Goal: Check status: Check status

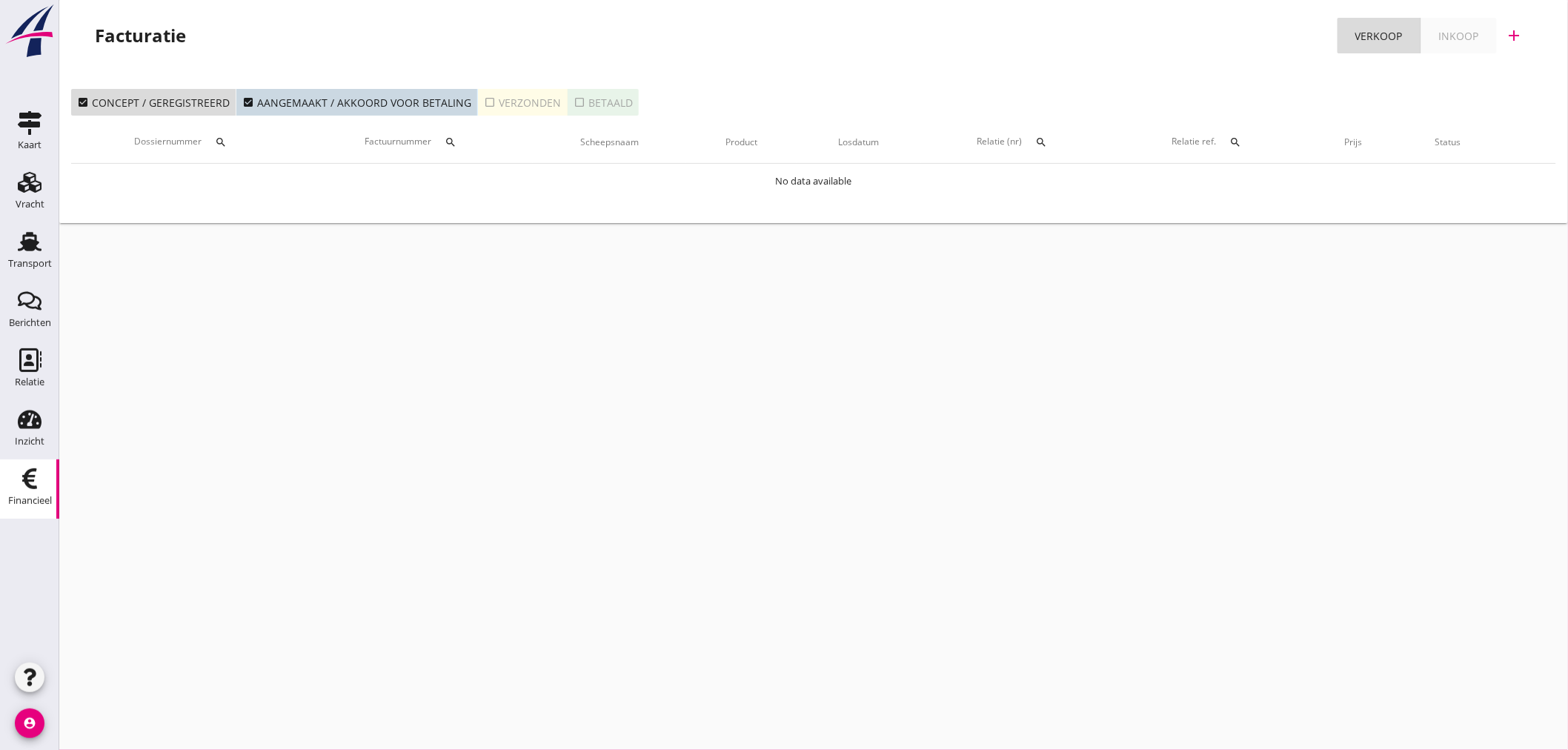
click at [345, 712] on div "cancel You are impersonating another user. Facturatie Verkoop Inkoop add check_…" at bounding box center [813, 375] width 1509 height 750
click at [485, 558] on div "cancel You are impersonating another user. Facturatie Verkoop Inkoop add check_…" at bounding box center [813, 375] width 1509 height 750
click at [21, 252] on icon "Transport" at bounding box center [29, 241] width 24 height 24
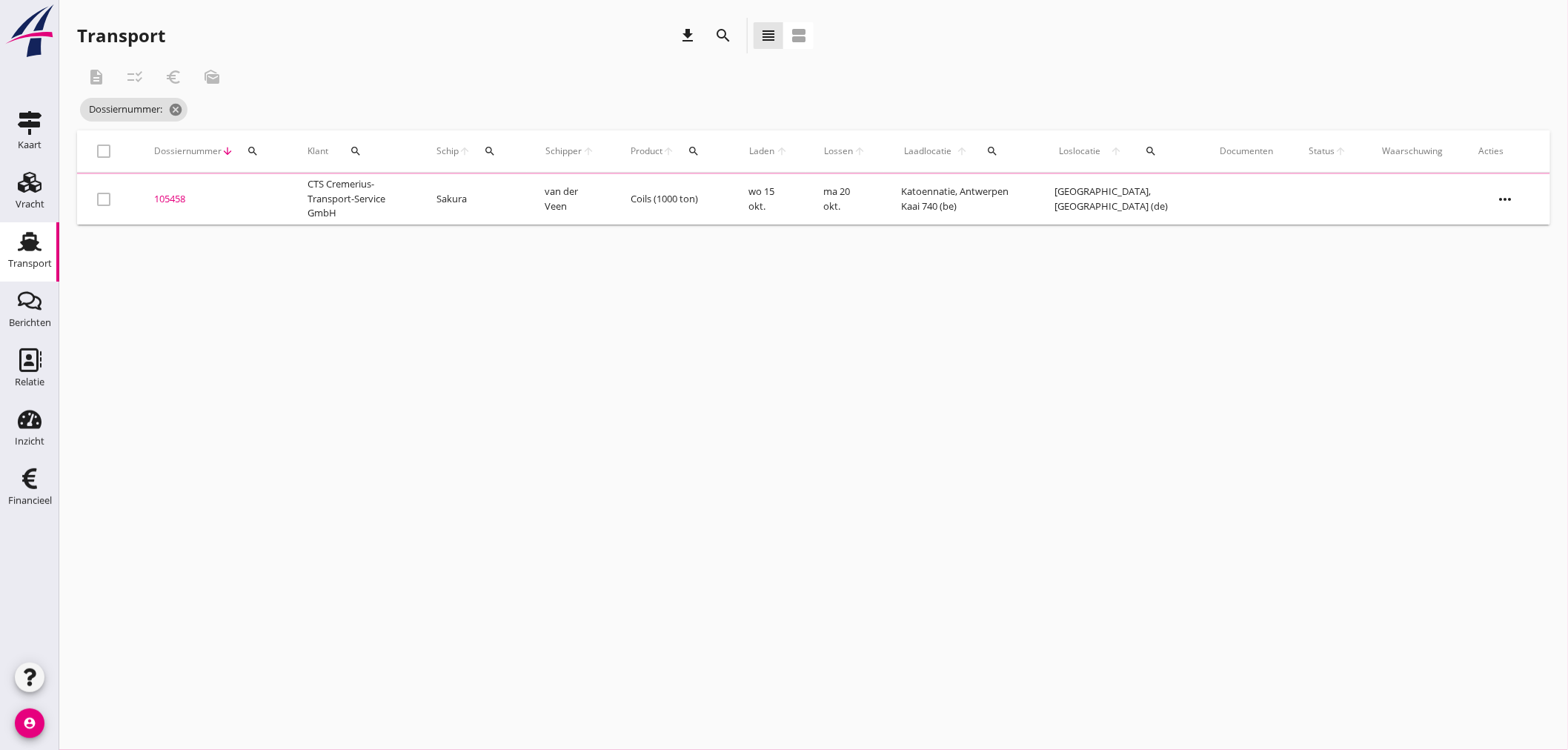
click at [255, 150] on icon "search" at bounding box center [253, 151] width 12 height 12
click at [264, 200] on input "Zoeken op dossiernummer..." at bounding box center [321, 194] width 154 height 24
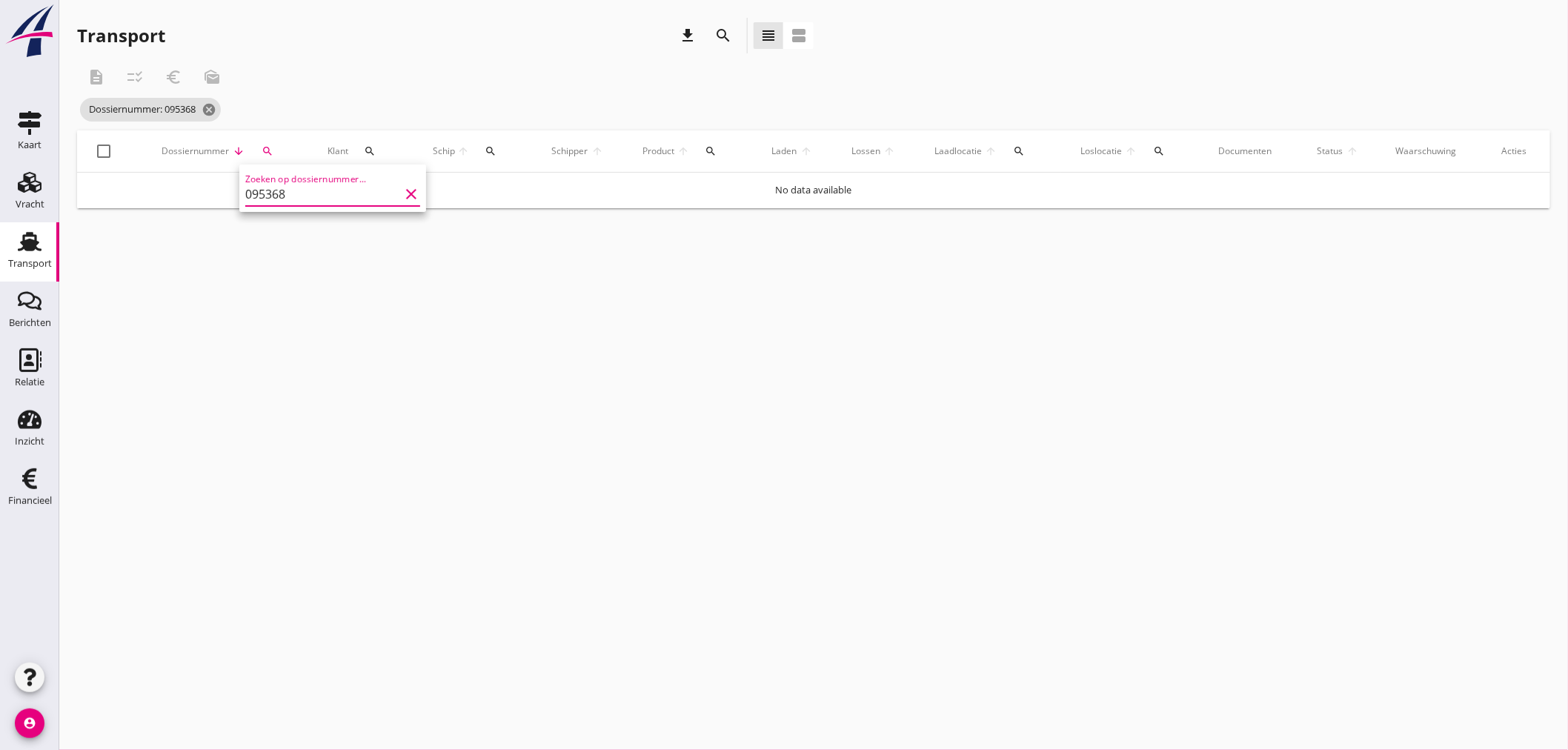
type input "095368"
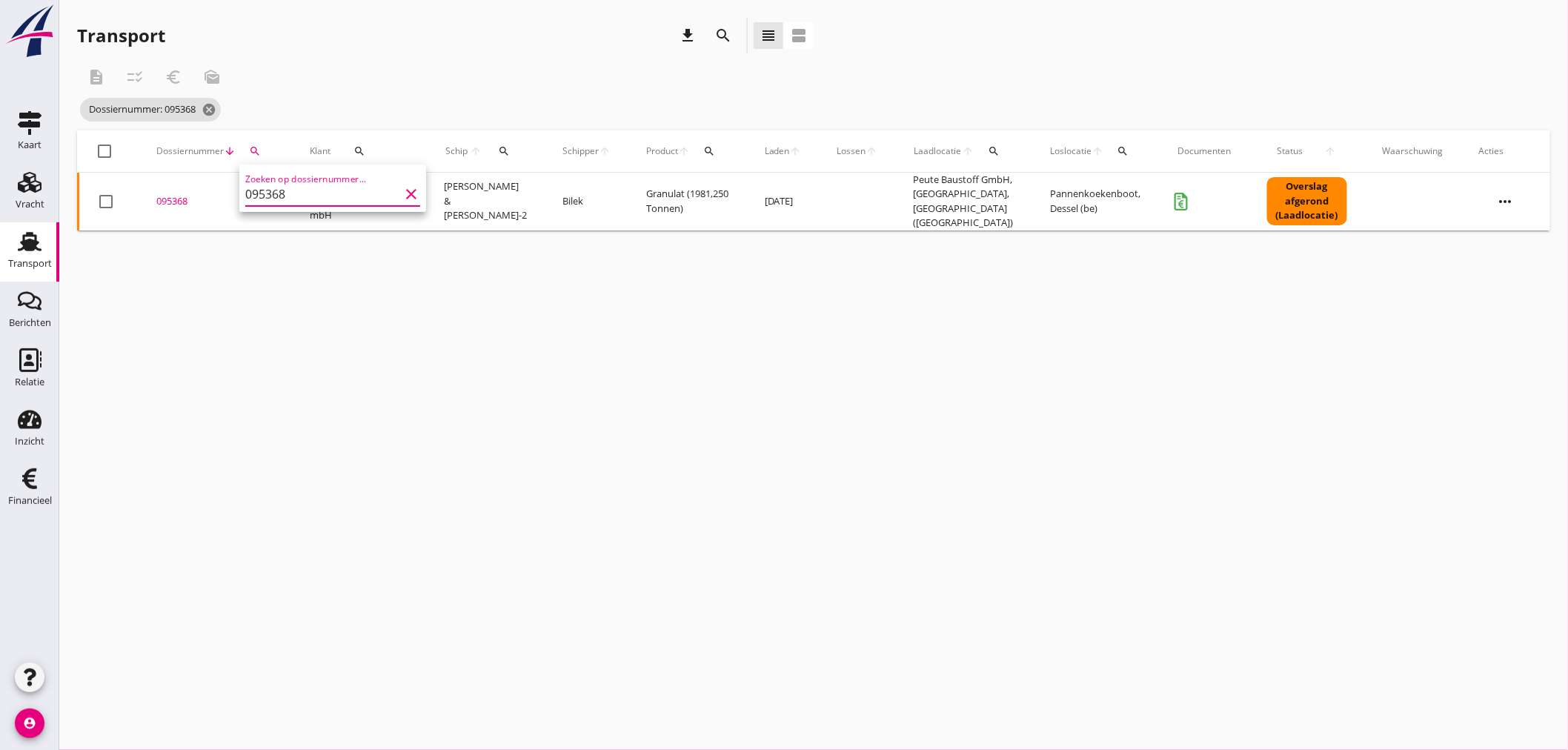
click at [179, 194] on div "095368" at bounding box center [216, 201] width 118 height 15
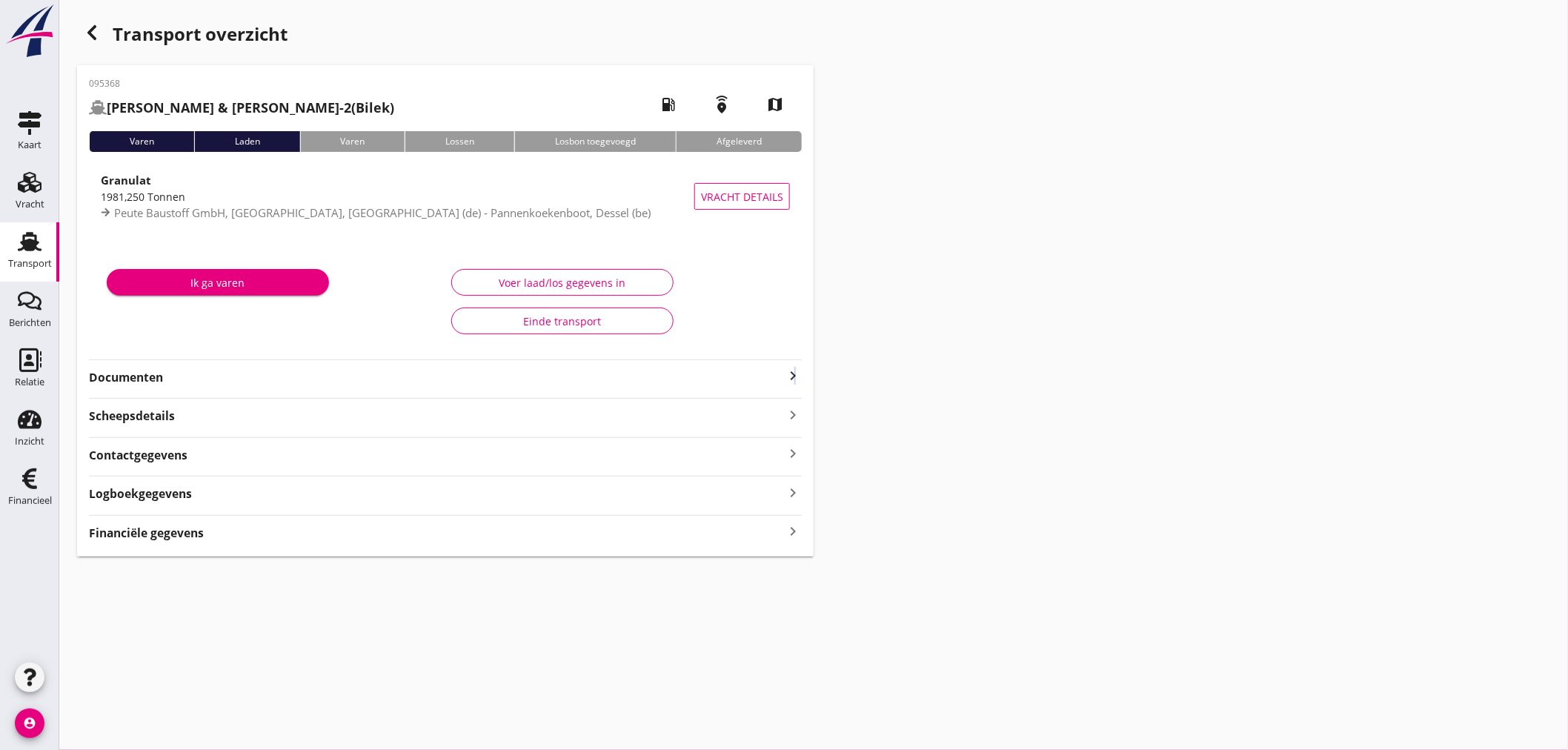
click at [795, 373] on icon "keyboard_arrow_right" at bounding box center [793, 375] width 18 height 18
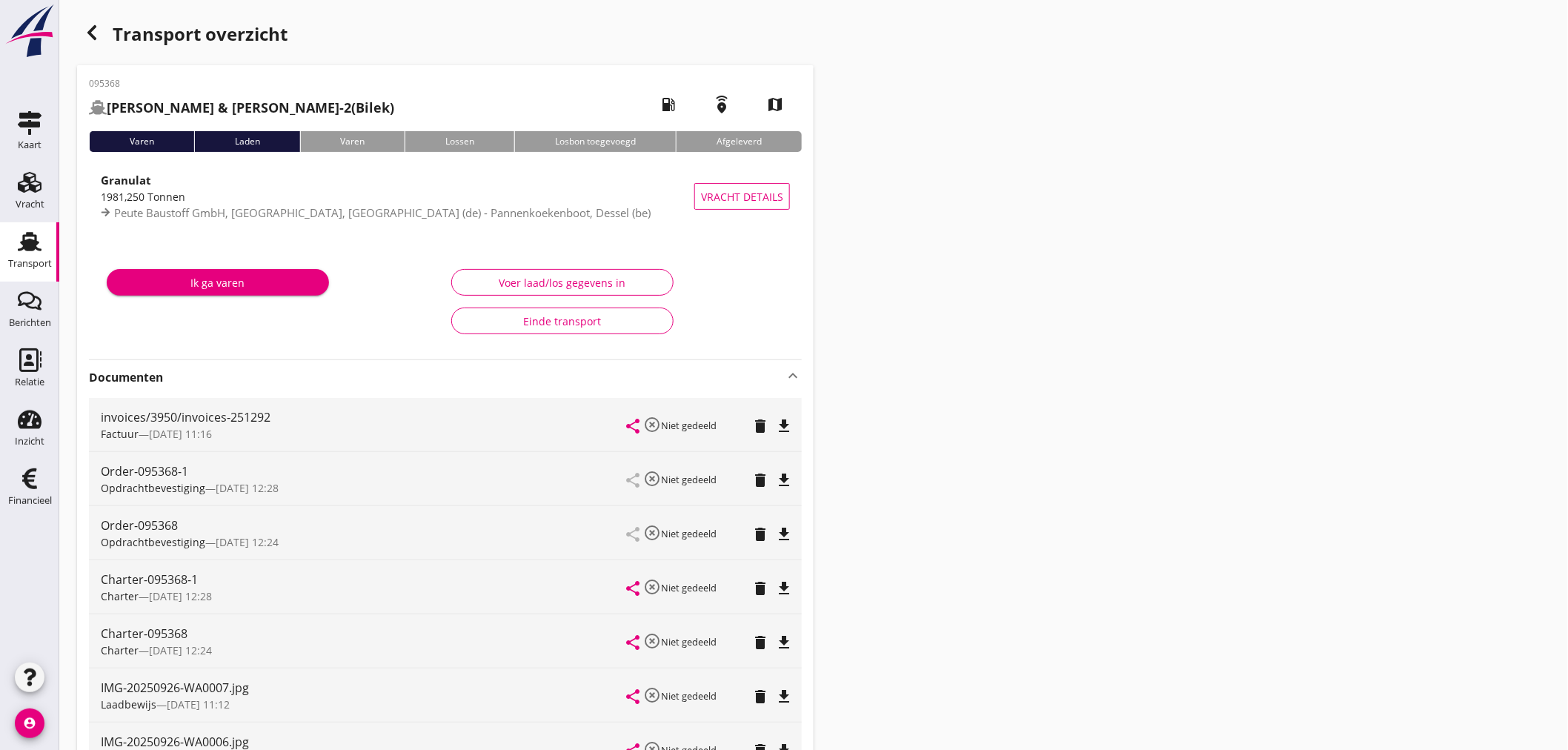
click at [94, 33] on icon "button" at bounding box center [92, 32] width 18 height 18
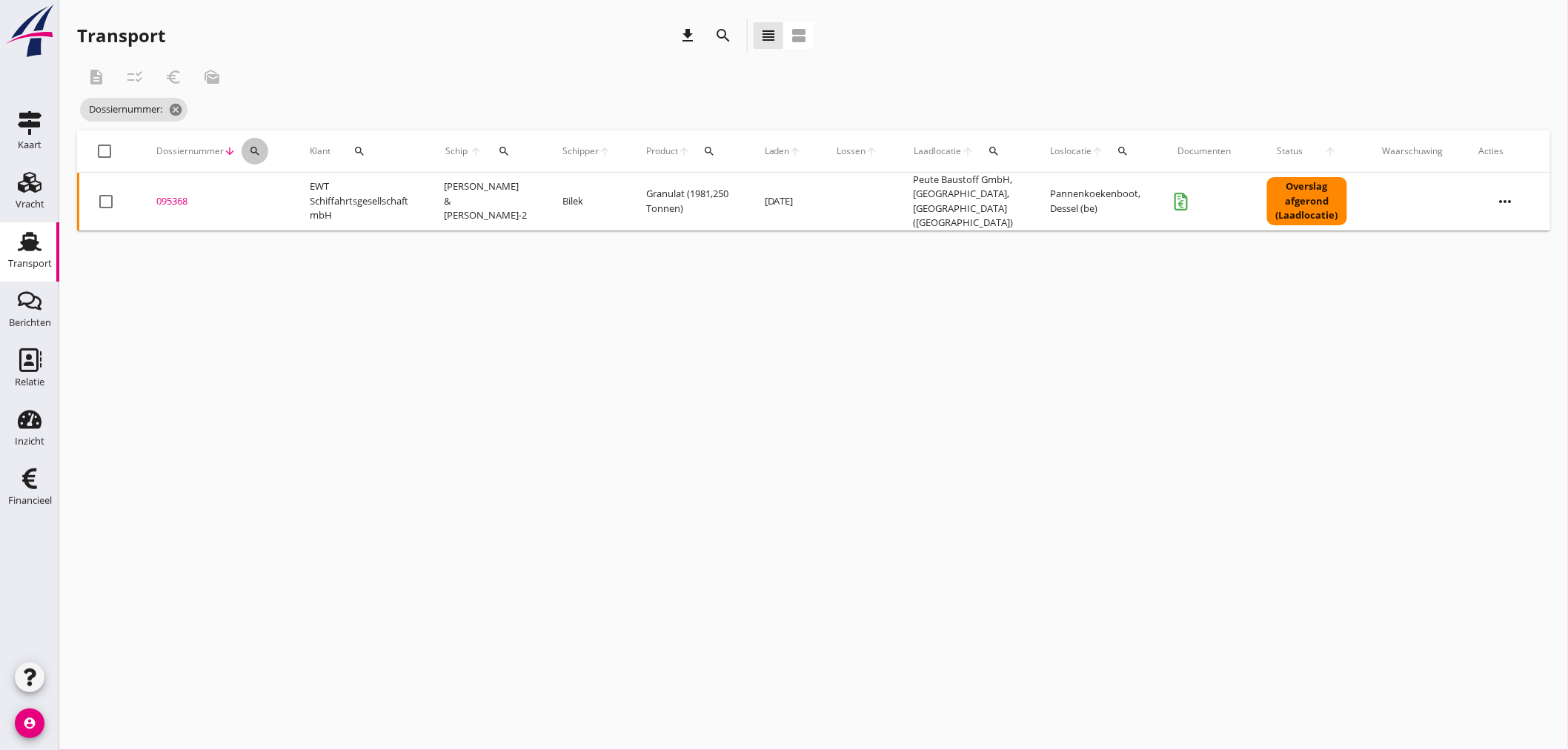
click at [264, 151] on div "search" at bounding box center [255, 151] width 26 height 12
click at [263, 190] on input "Zoeken op dossiernummer..." at bounding box center [323, 194] width 154 height 24
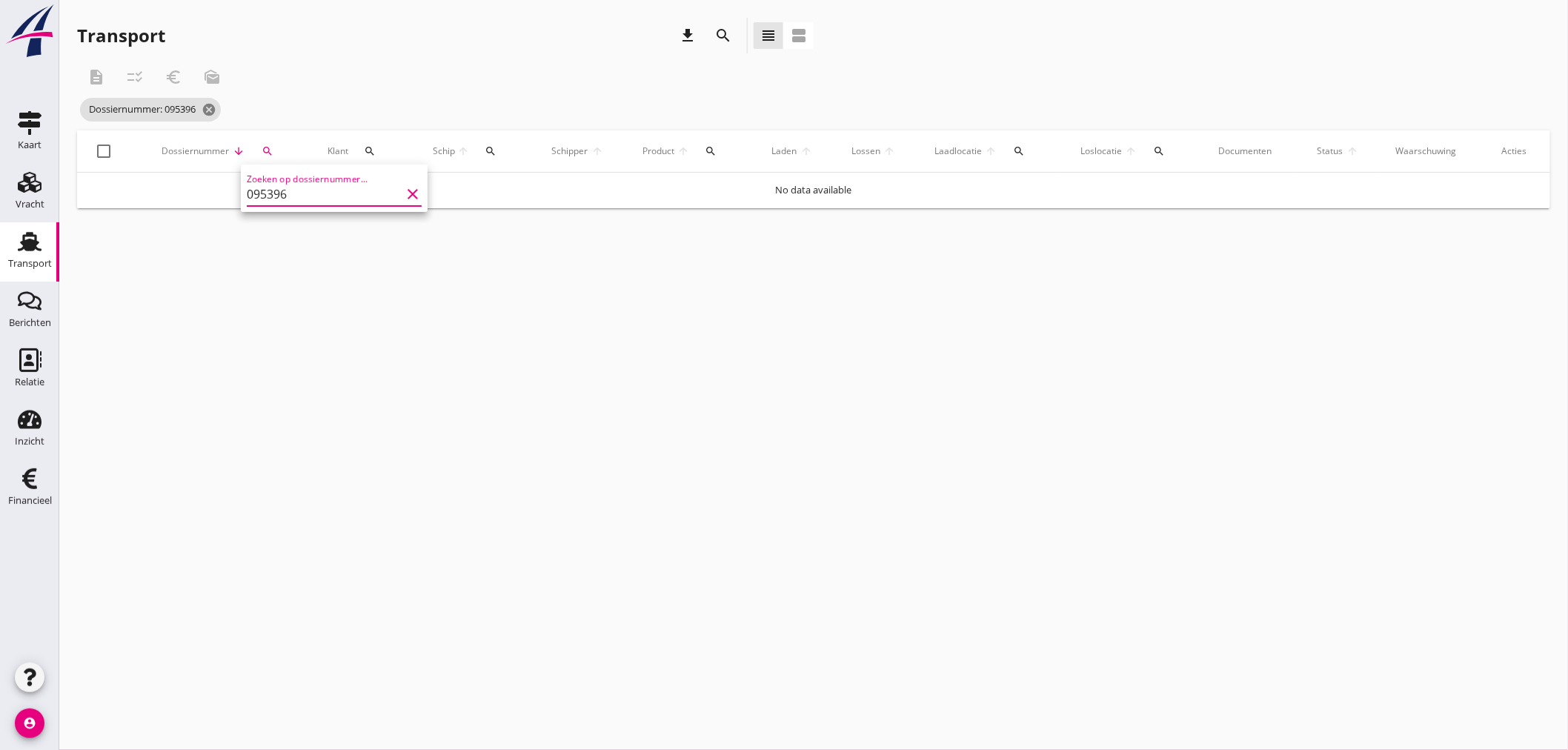
type input "095396"
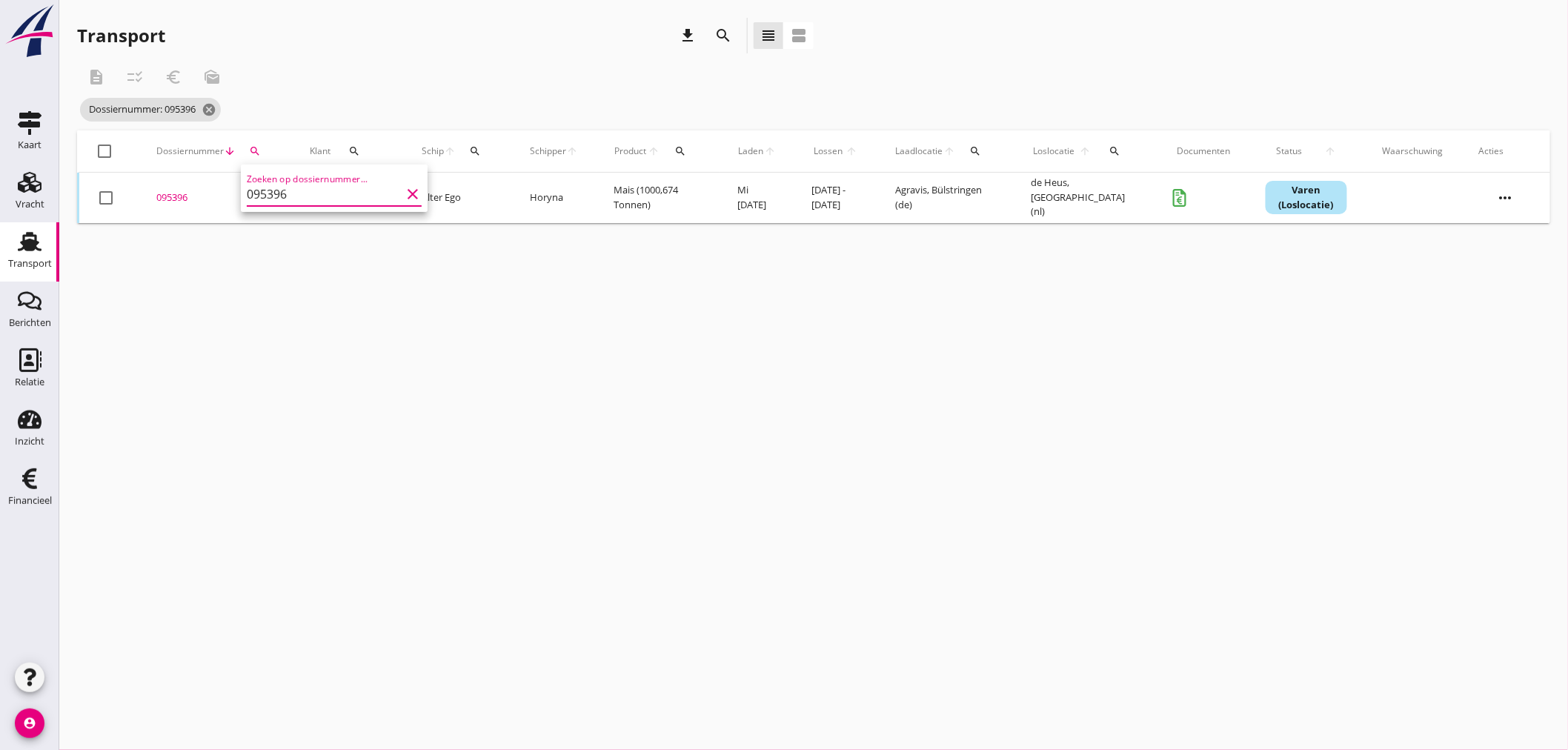
click at [172, 201] on div "095396" at bounding box center [216, 197] width 118 height 15
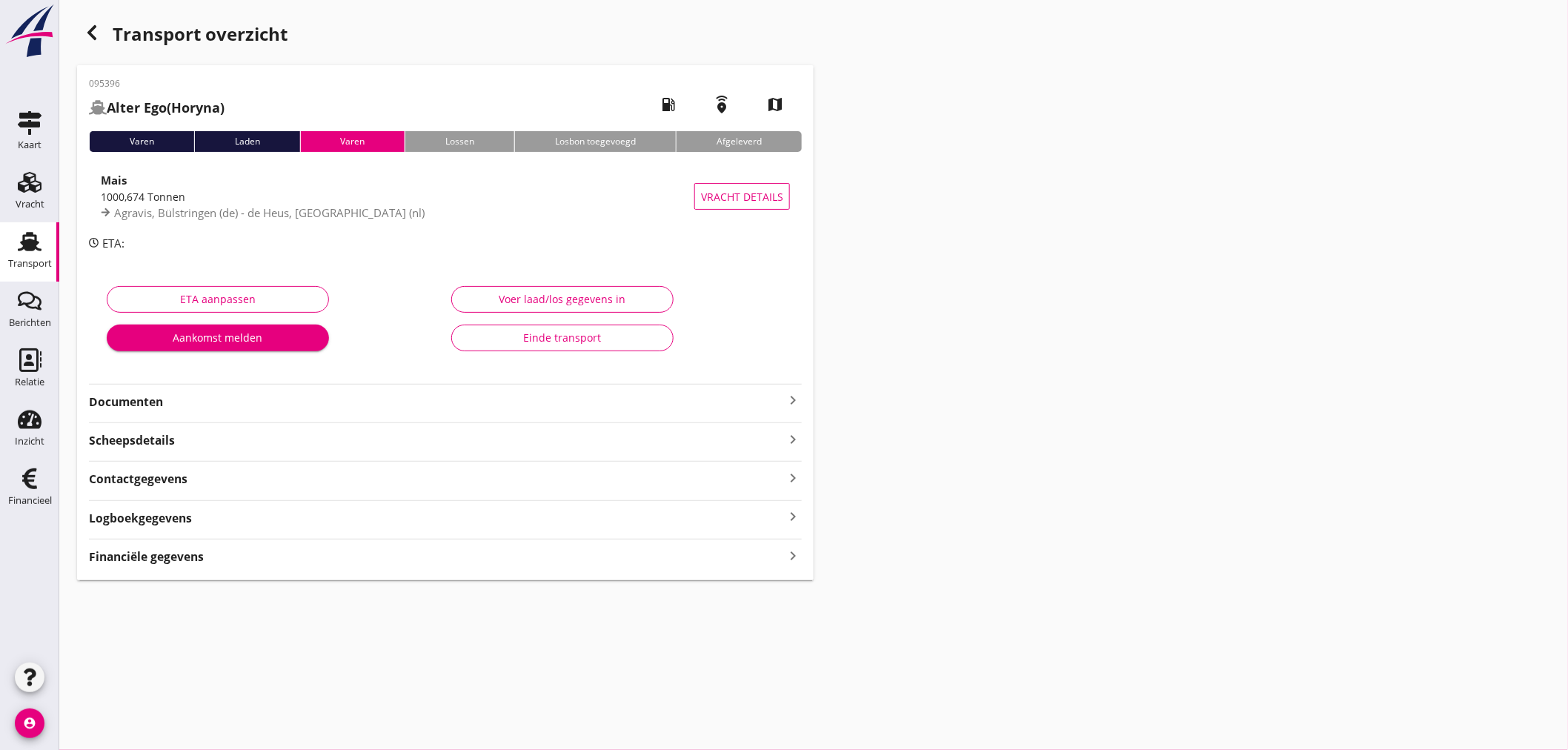
click at [791, 391] on icon "keyboard_arrow_right" at bounding box center [793, 400] width 18 height 18
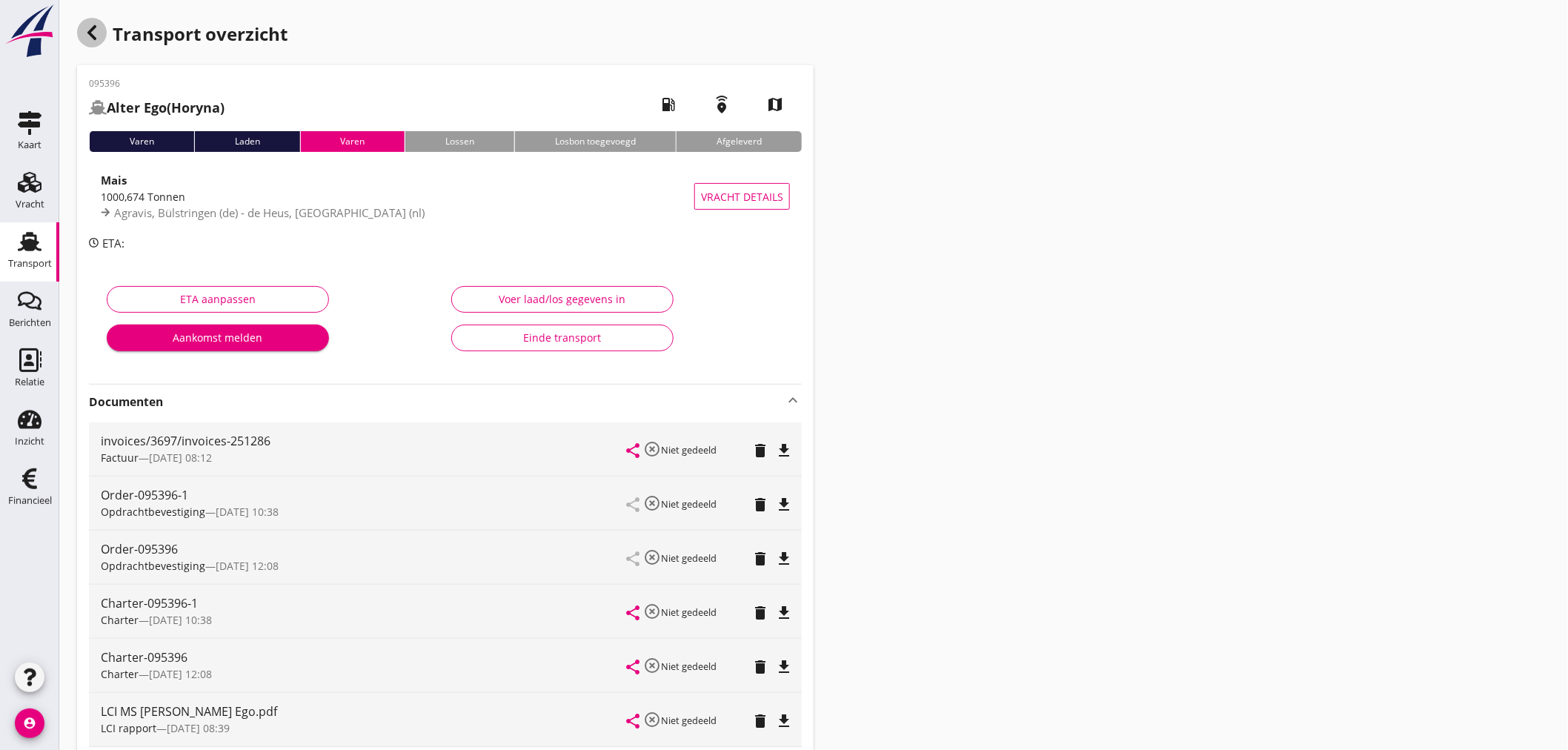
click at [91, 40] on icon "button" at bounding box center [92, 32] width 18 height 18
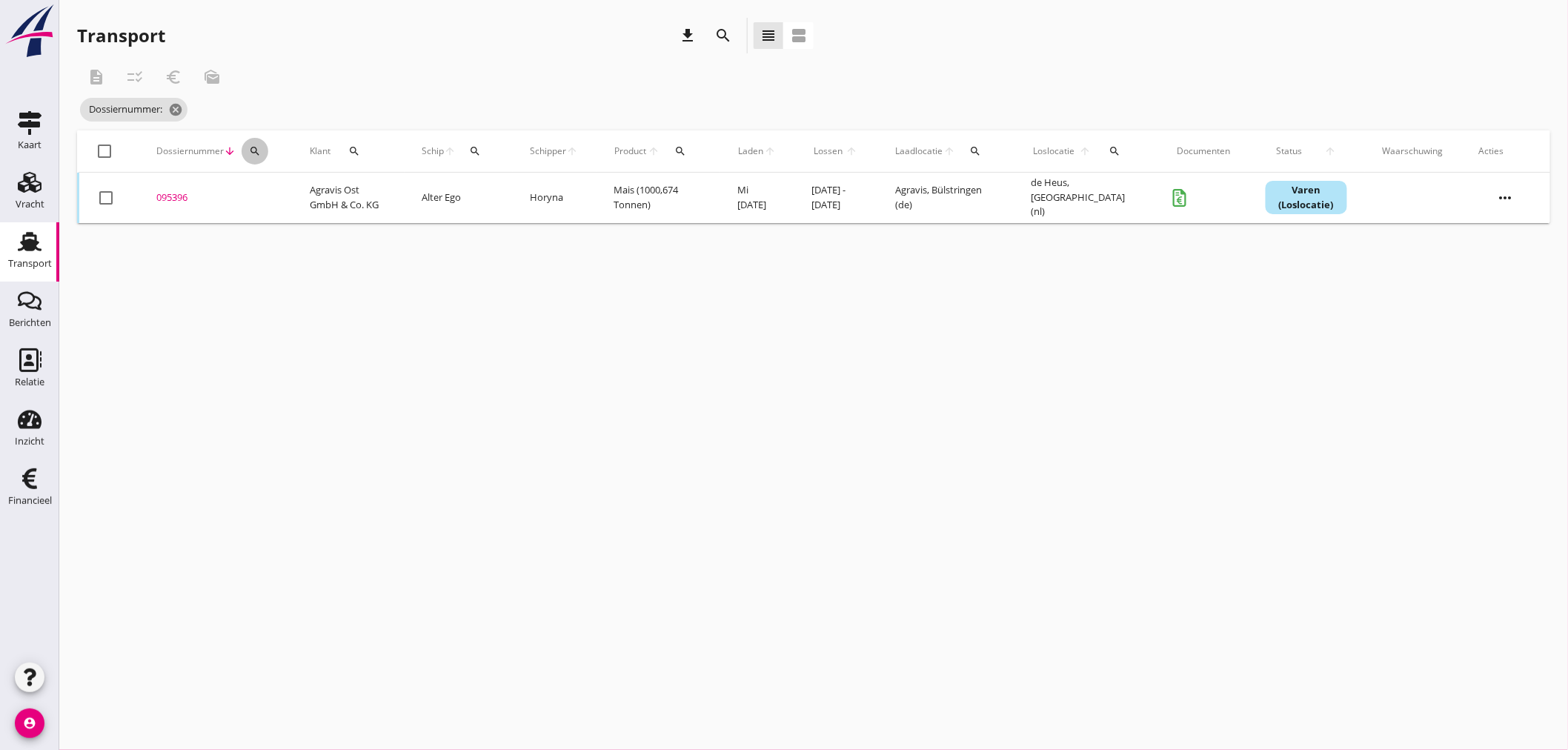
click at [266, 153] on div "search" at bounding box center [255, 151] width 26 height 12
click at [268, 200] on input "Zoeken op dossiernummer..." at bounding box center [323, 194] width 154 height 24
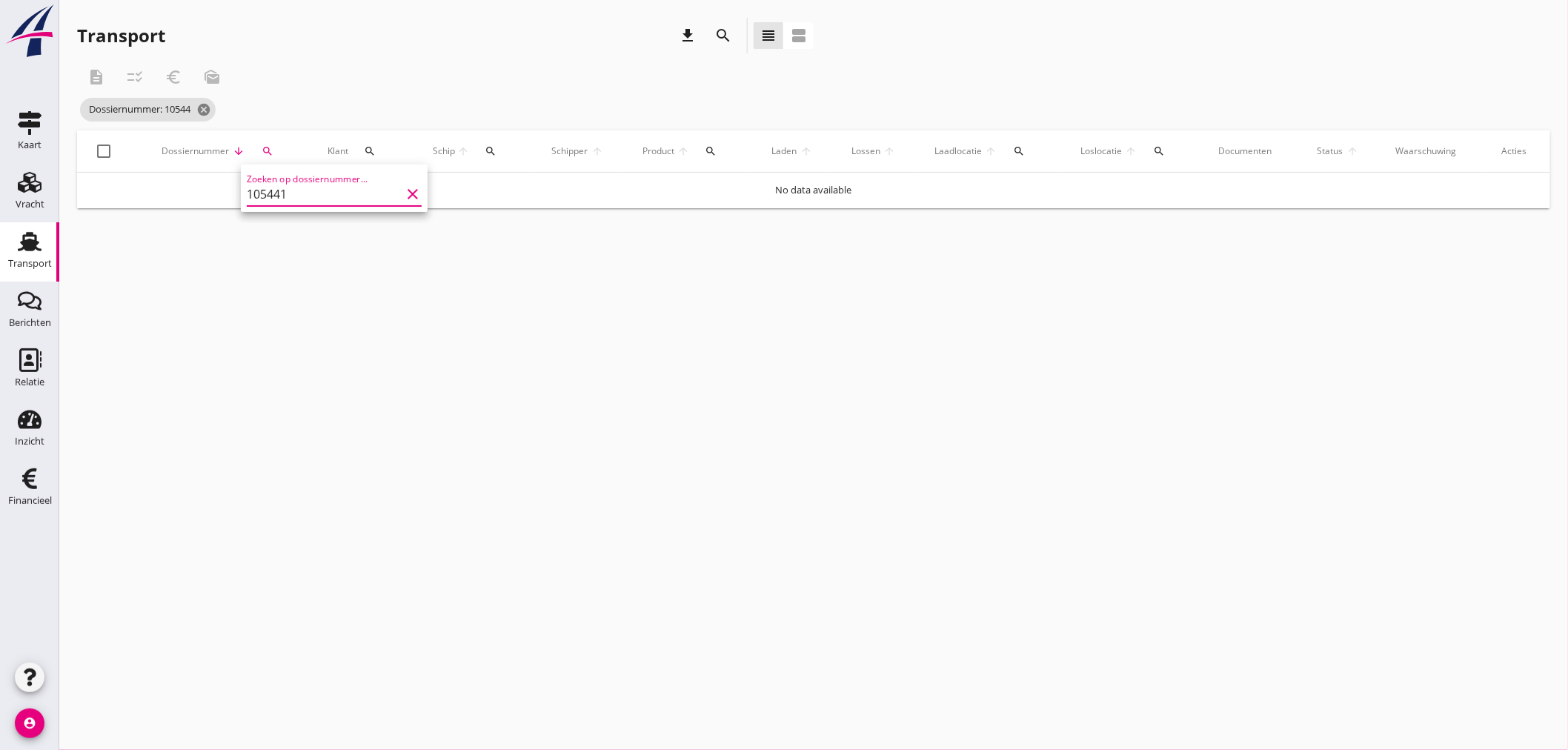
type input "105441"
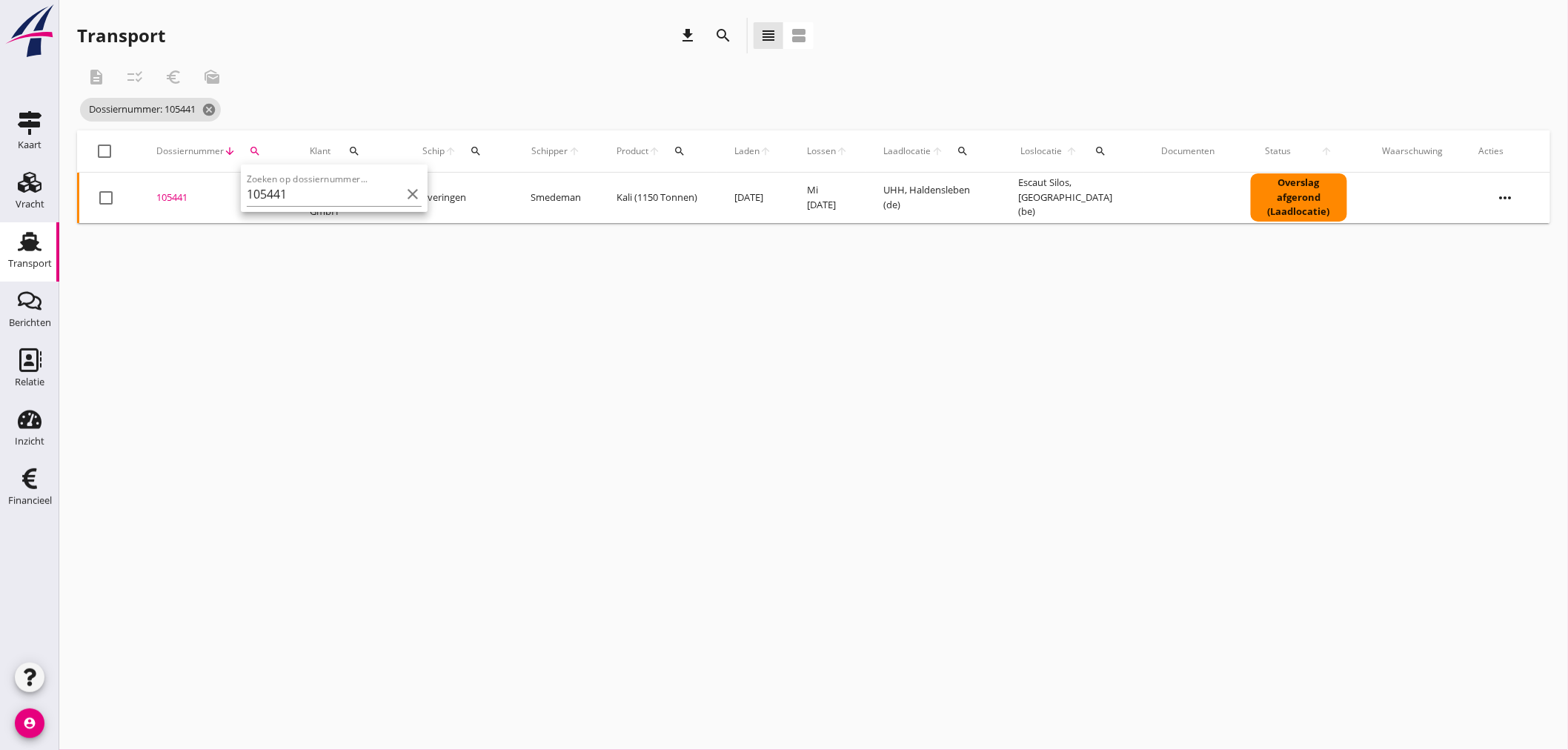
click at [162, 198] on div "105441" at bounding box center [216, 197] width 118 height 15
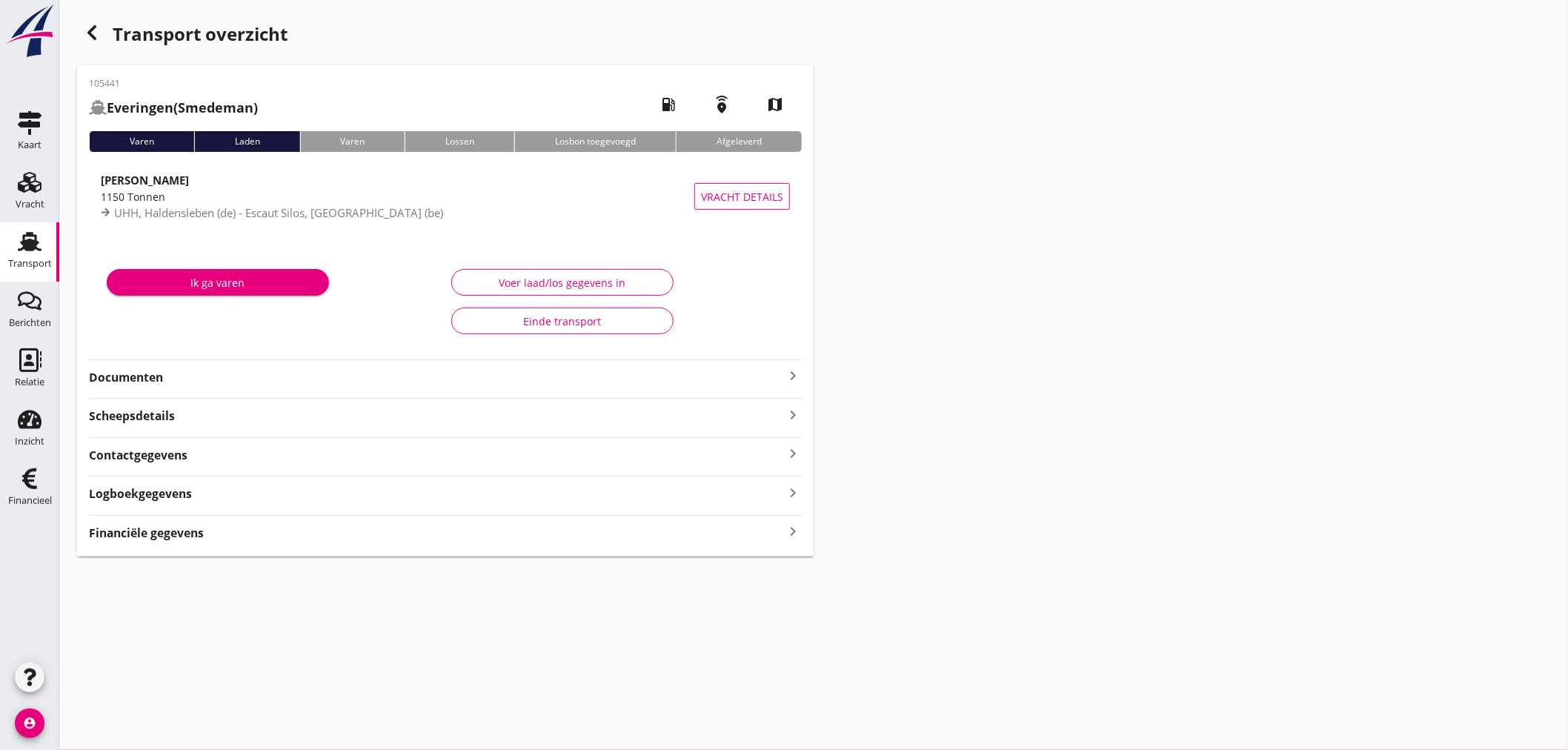
click at [172, 536] on strong "Financiële gegevens" at bounding box center [146, 532] width 115 height 17
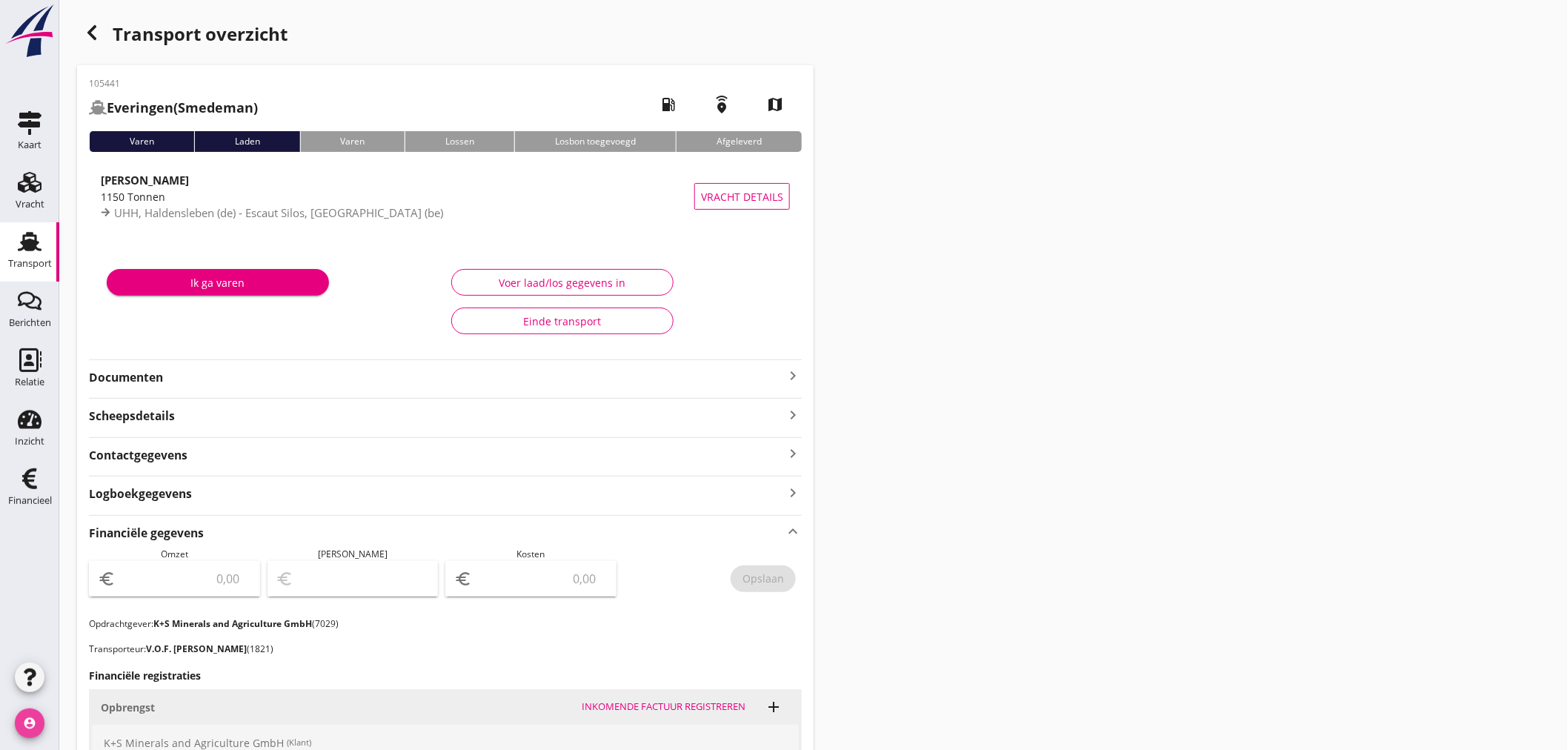
click at [41, 721] on icon "account_circle" at bounding box center [29, 724] width 29 height 29
click at [80, 723] on div "Uitloggen" at bounding box center [112, 718] width 63 height 18
